Goal: Task Accomplishment & Management: Manage account settings

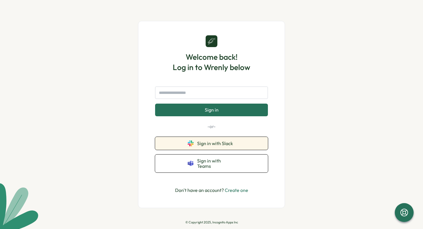
click at [217, 144] on span "Sign in with Slack" at bounding box center [216, 143] width 38 height 5
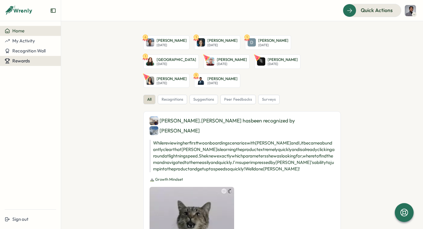
click at [38, 58] on button "Rewards" at bounding box center [30, 61] width 61 height 10
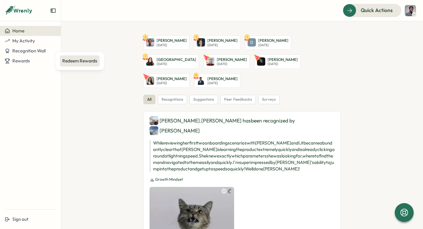
click at [67, 58] on div "Redeem Rewards" at bounding box center [79, 61] width 35 height 6
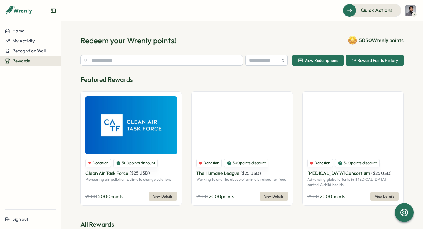
type input "******"
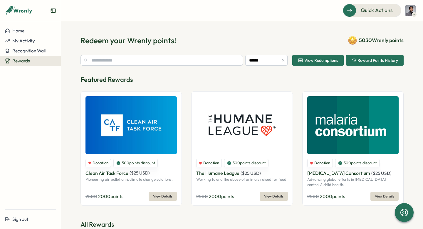
click at [359, 60] on span "Reward Points History" at bounding box center [378, 60] width 41 height 4
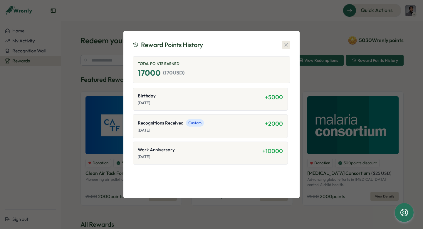
click at [286, 47] on icon "button" at bounding box center [286, 45] width 6 height 6
